Goal: Information Seeking & Learning: Compare options

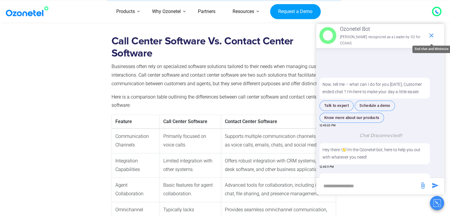
scroll to position [64, 0]
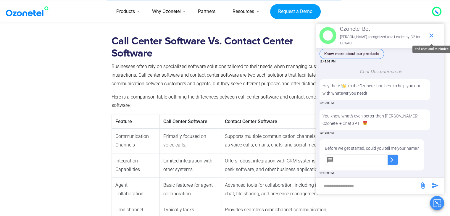
click at [430, 37] on icon "end chat or minimize" at bounding box center [431, 35] width 7 height 7
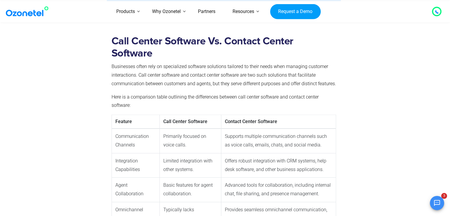
scroll to position [116, 0]
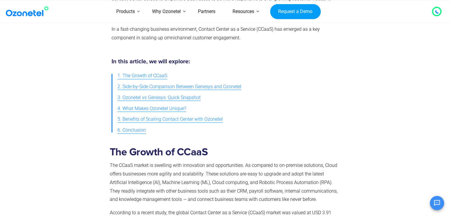
scroll to position [178, 0]
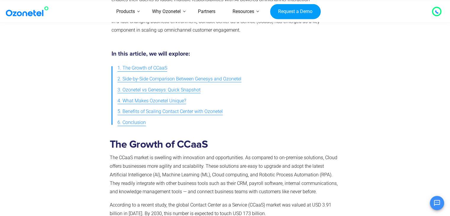
click at [239, 57] on div "In this article, we will explore: 1. The Growth of CCaaS 2. Side-by-Side Compar…" at bounding box center [224, 89] width 230 height 83
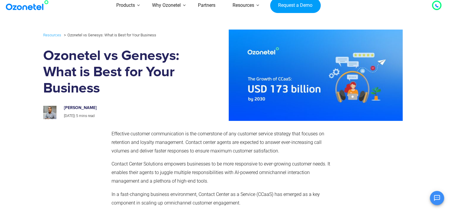
scroll to position [0, 0]
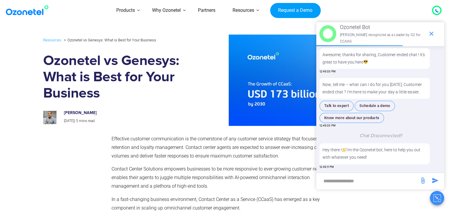
click at [191, 158] on p "Effective customer communication is the cornerstone of any customer service str…" at bounding box center [223, 147] width 224 height 25
click at [428, 33] on icon "end chat or minimize" at bounding box center [431, 33] width 7 height 7
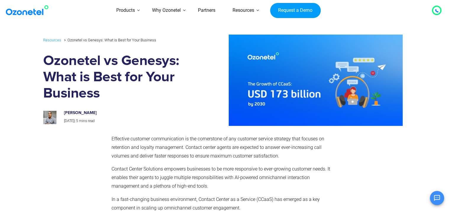
scroll to position [266, 0]
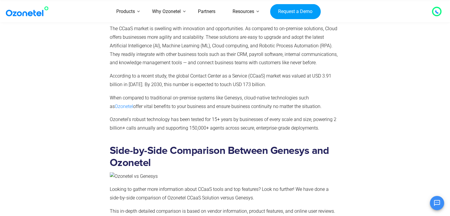
scroll to position [325, 0]
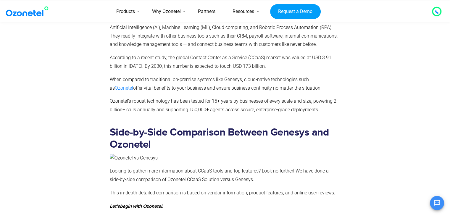
click at [351, 114] on div at bounding box center [374, 54] width 67 height 135
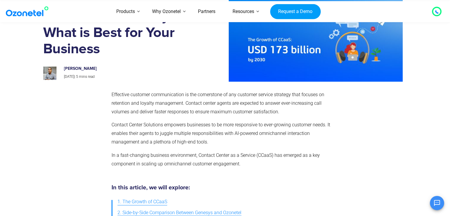
scroll to position [103, 0]
